Goal: Use online tool/utility

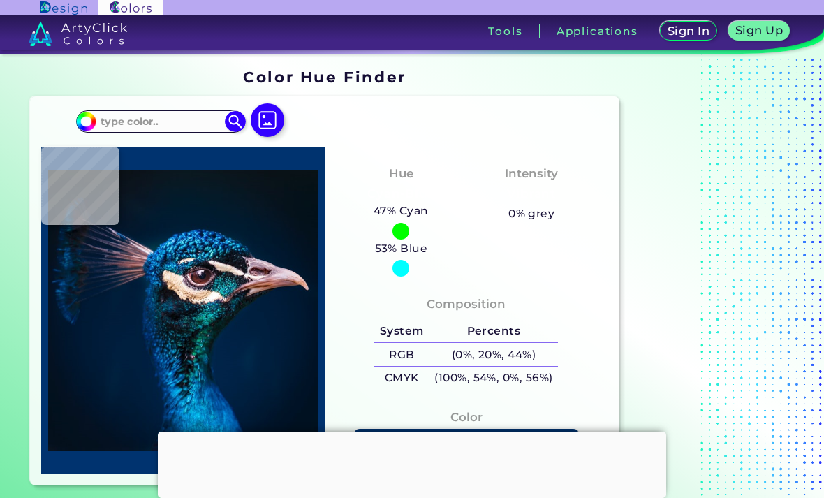
click at [272, 120] on img at bounding box center [268, 120] width 34 height 34
click at [0, 0] on input "file" at bounding box center [0, 0] width 0 height 0
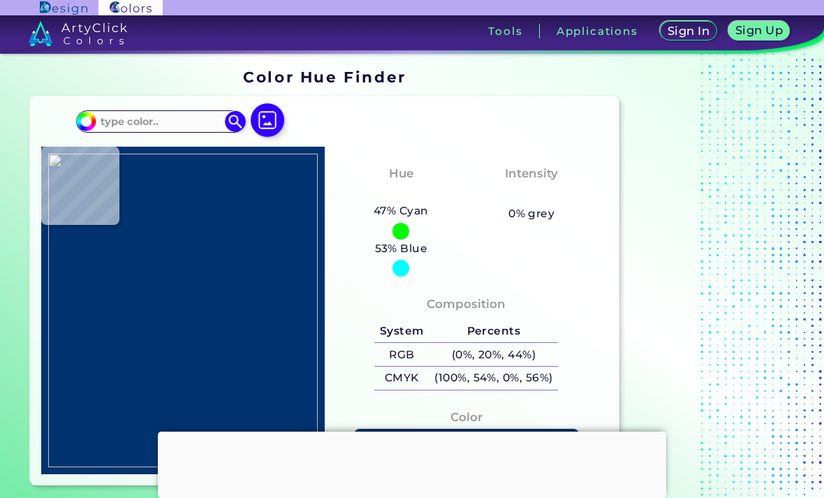
type input "#2f8bf4"
type input "#2F8BF4"
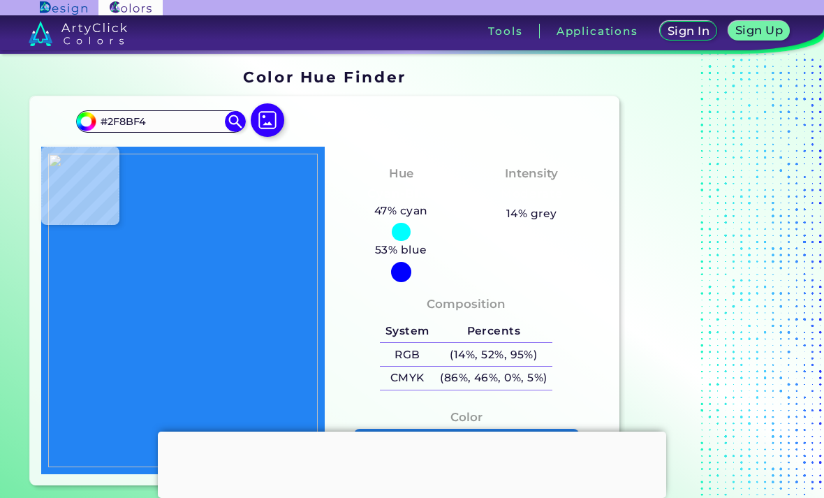
type input "#2384f3"
type input "#2384F3"
type input "#2f8bf4"
type input "#2F8BF4"
type input "#2384f3"
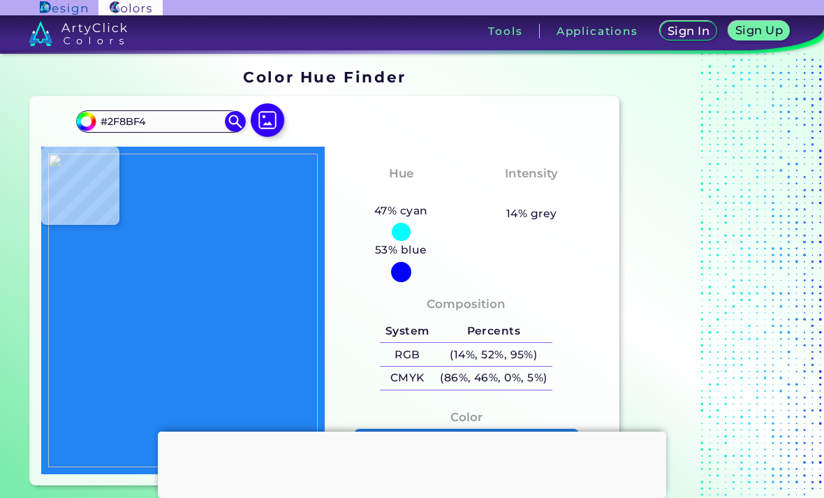
type input "#2384F3"
type input "#2786f3"
type input "#2786F3"
type input "#2384f3"
type input "#2384F3"
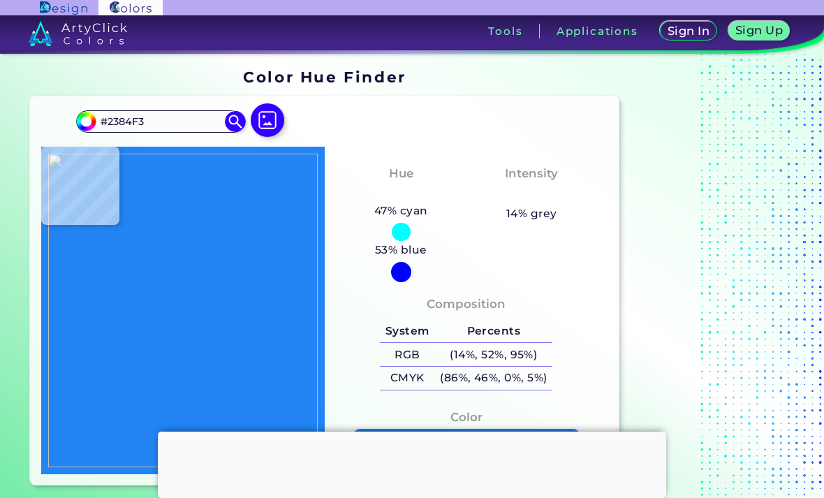
type input "#519ef5"
type input "#519EF5"
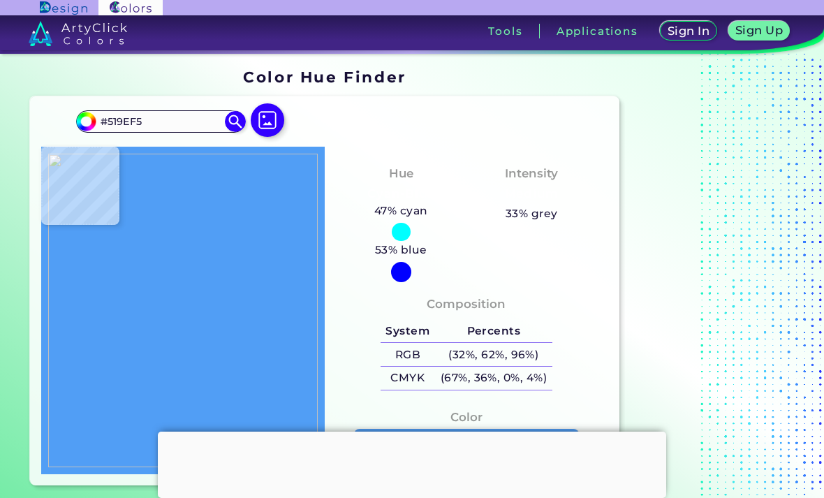
type input "#2384f3"
type input "#2384F3"
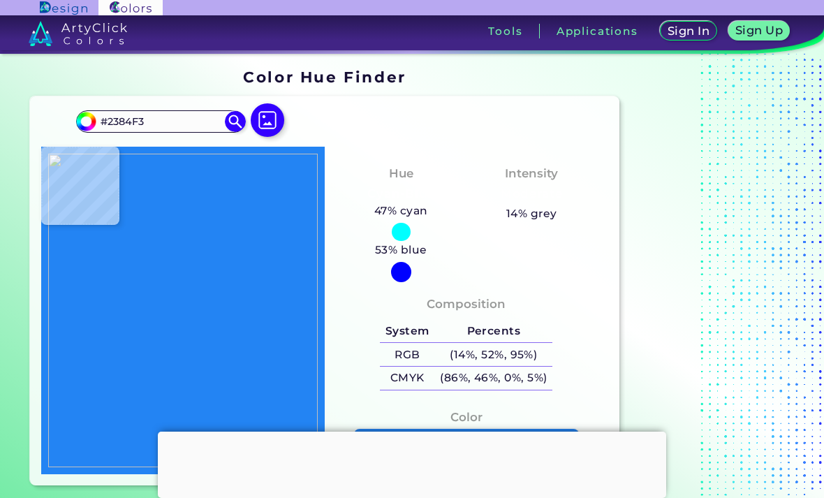
type input "#2d8af4"
type input "#2D8AF4"
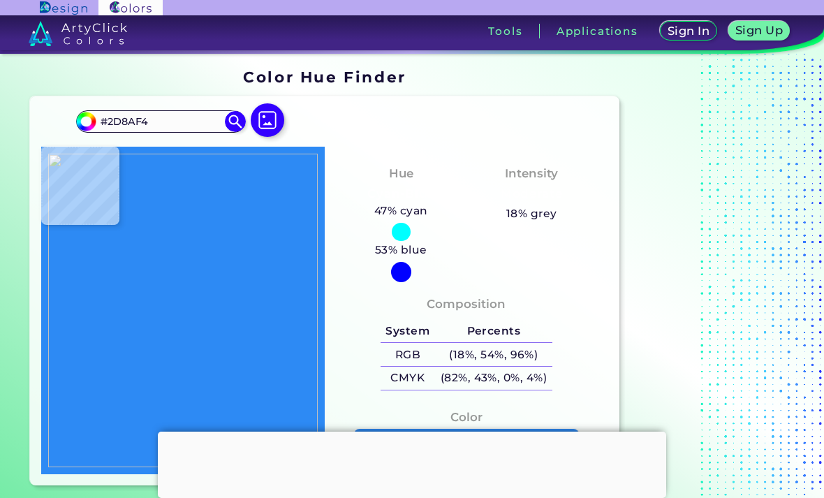
type input "#2384f3"
type input "#2384F3"
type input "#519ef5"
type input "#519EF5"
type input "#2384f3"
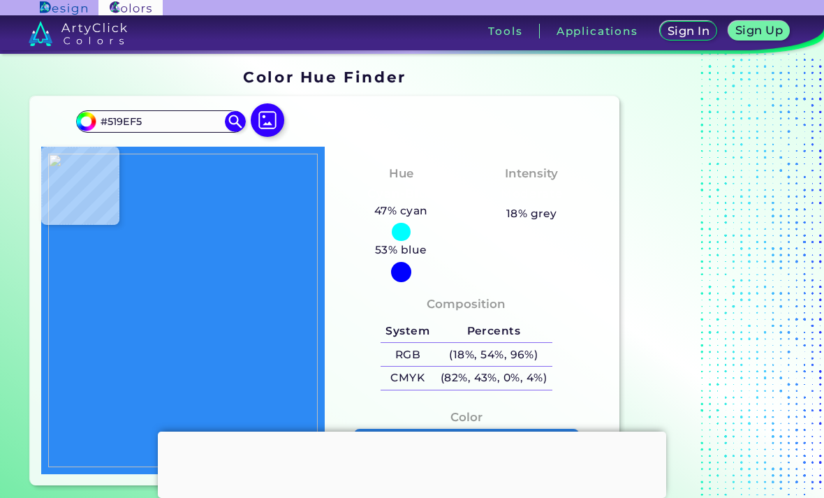
type input "#2384F3"
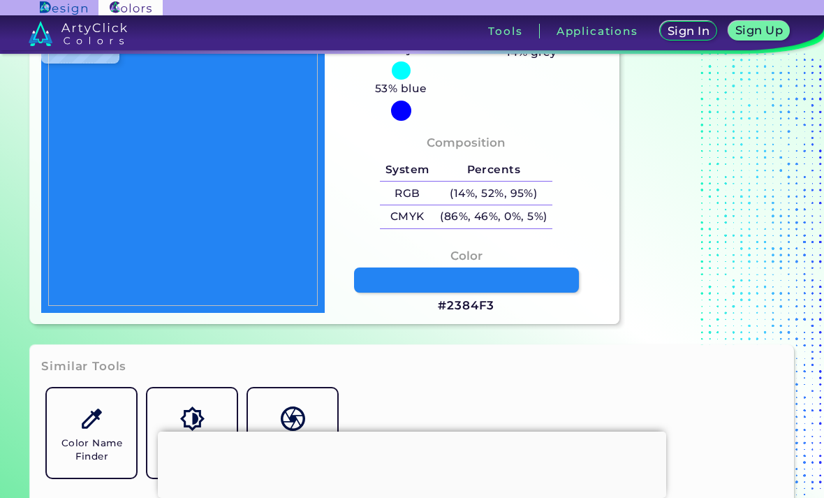
scroll to position [160, 0]
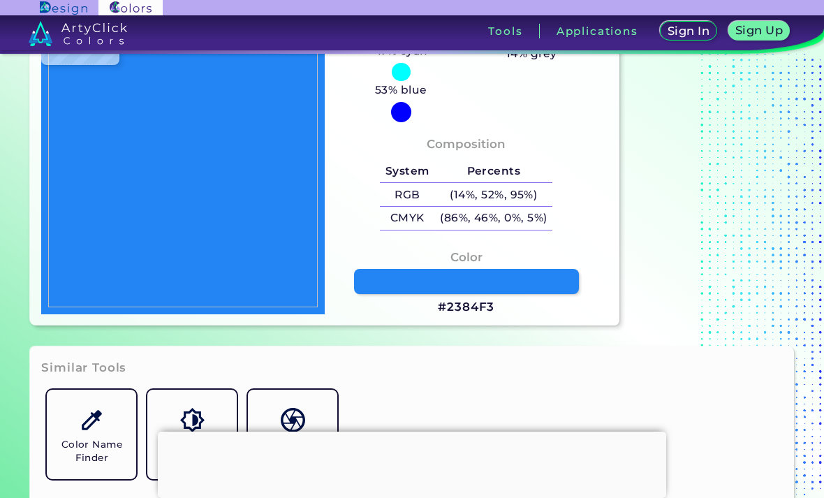
click at [518, 293] on link at bounding box center [466, 281] width 225 height 25
